Goal: Navigation & Orientation: Find specific page/section

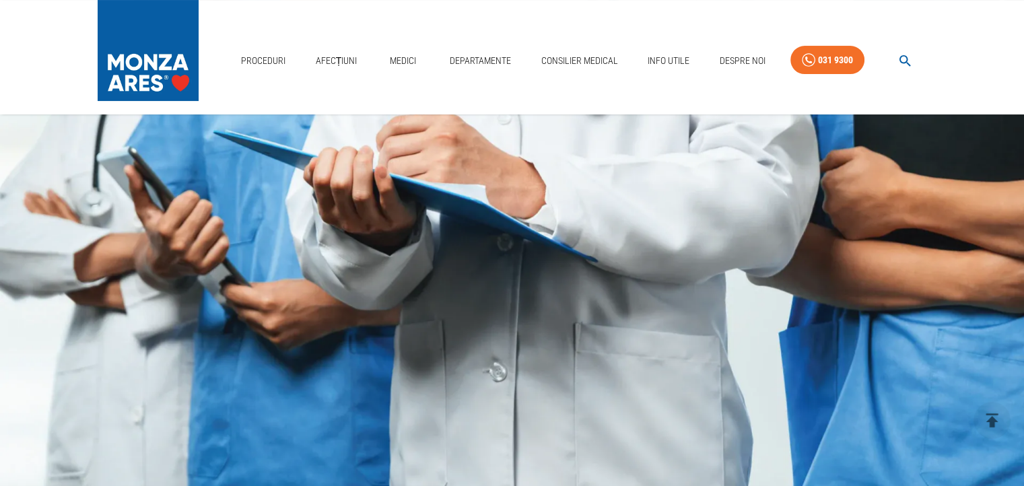
scroll to position [182, 0]
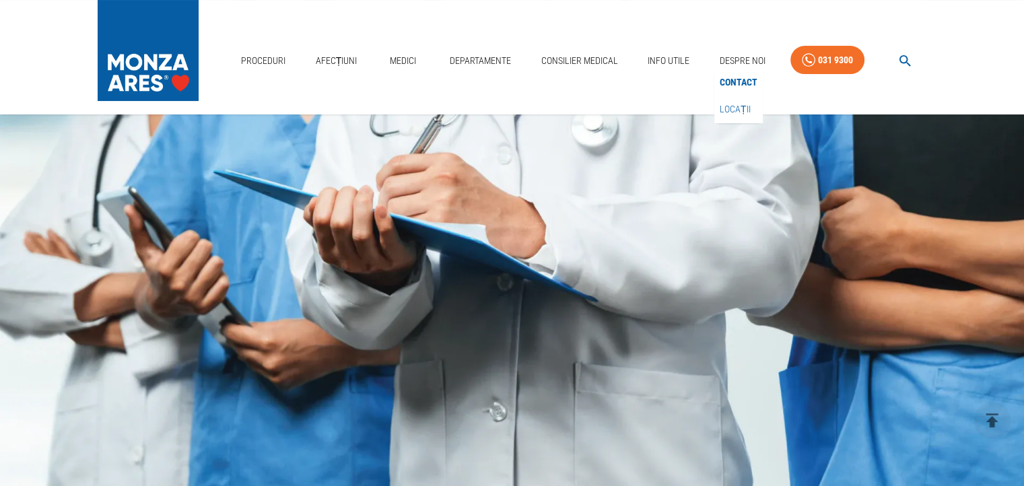
click at [744, 108] on link "Locații" at bounding box center [735, 109] width 36 height 22
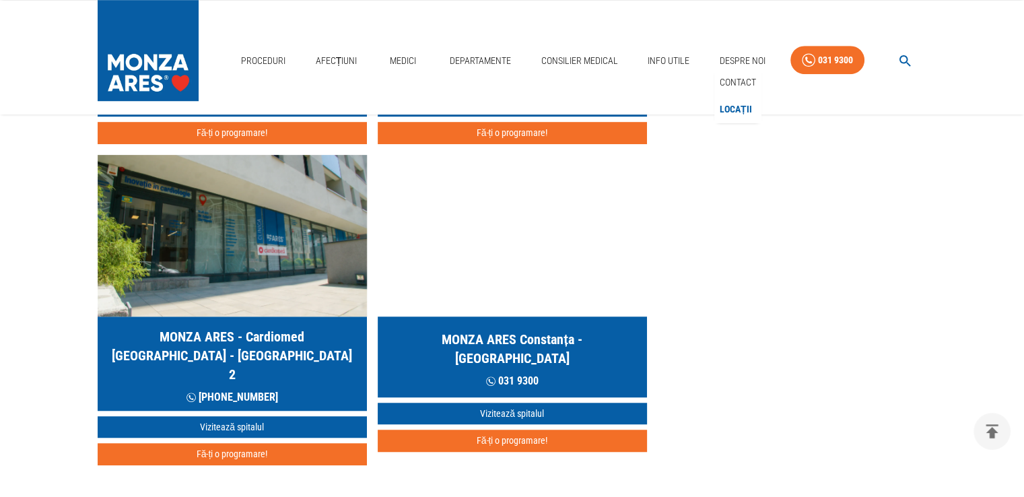
scroll to position [740, 0]
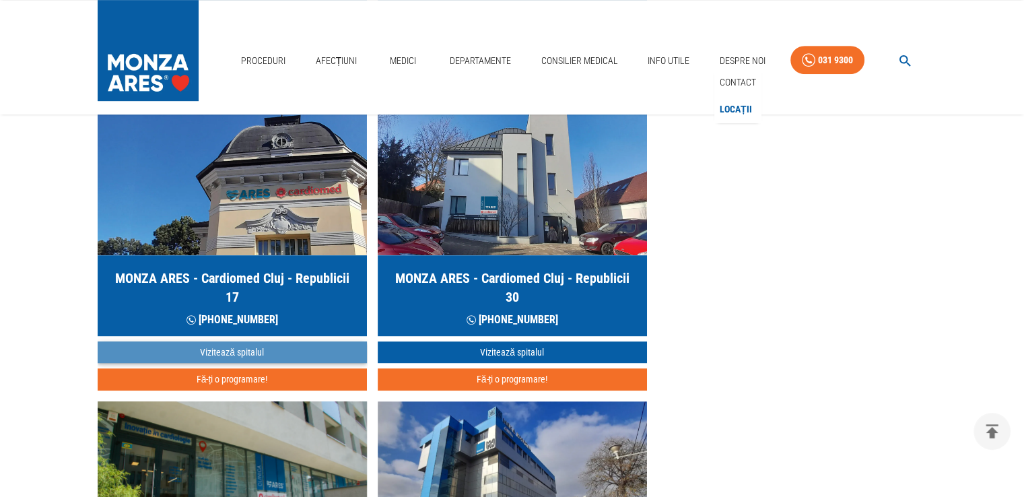
click at [242, 347] on link "Vizitează spitalul" at bounding box center [232, 352] width 269 height 22
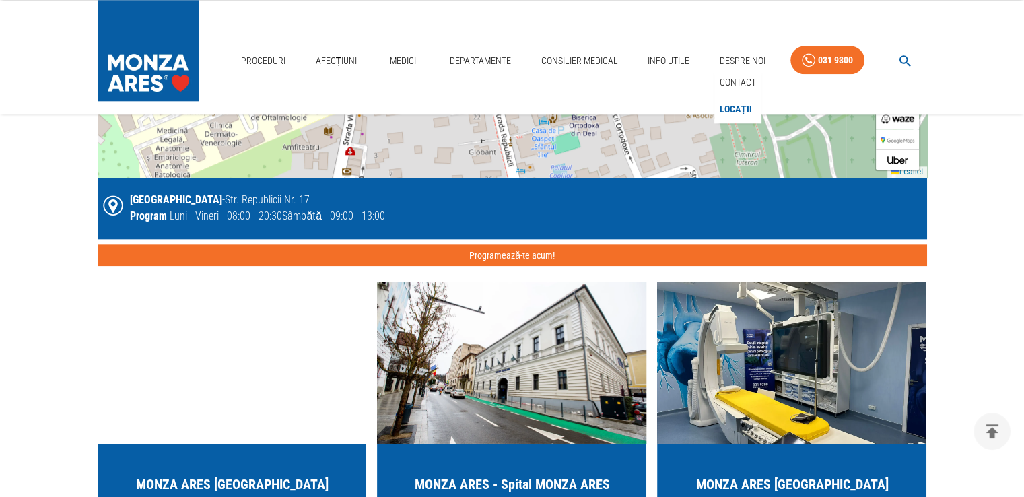
scroll to position [1234, 0]
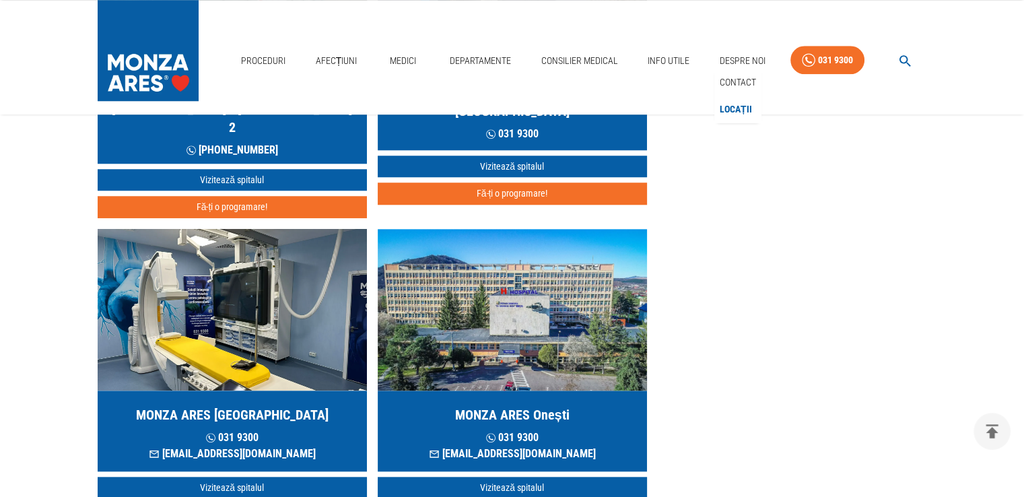
scroll to position [740, 0]
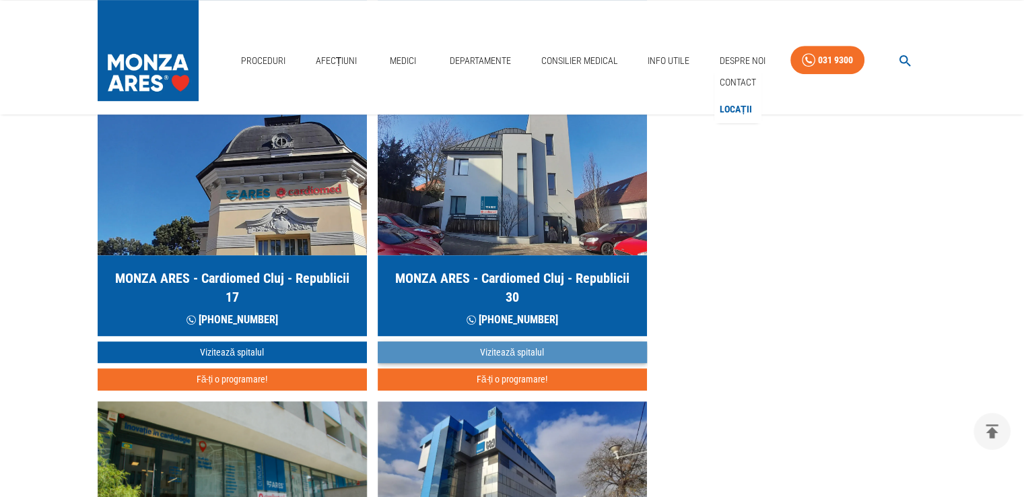
click at [522, 350] on link "Vizitează spitalul" at bounding box center [512, 352] width 269 height 22
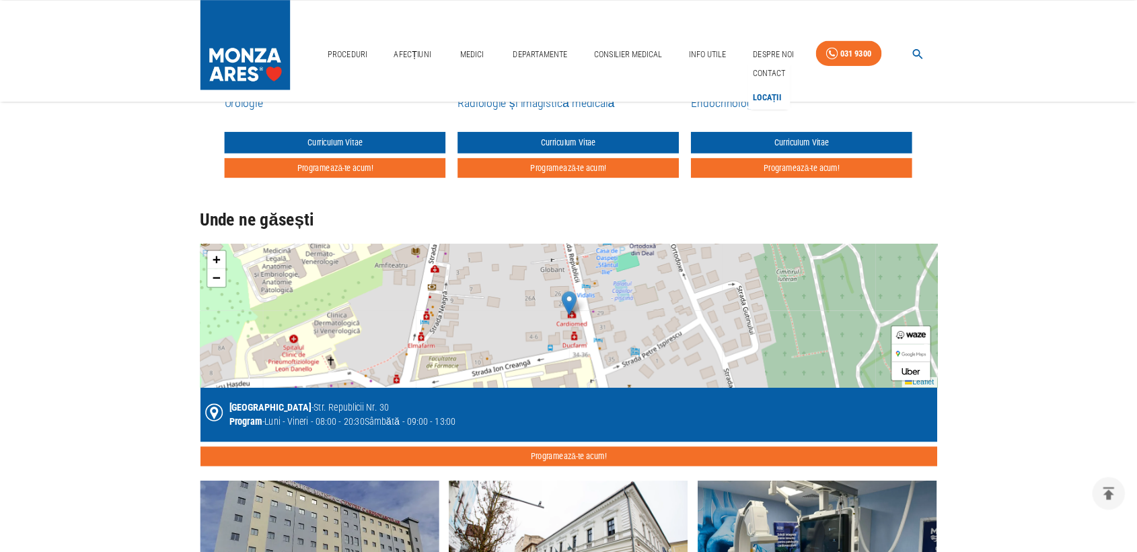
scroll to position [987, 0]
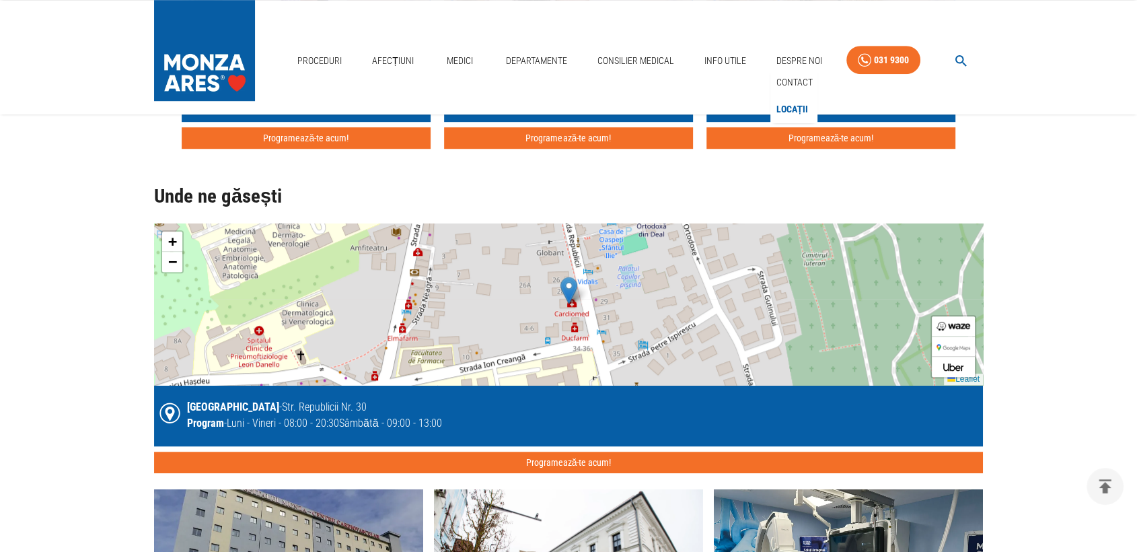
click at [566, 294] on img at bounding box center [569, 291] width 17 height 28
click at [959, 349] on img at bounding box center [954, 347] width 34 height 7
